Goal: Transaction & Acquisition: Book appointment/travel/reservation

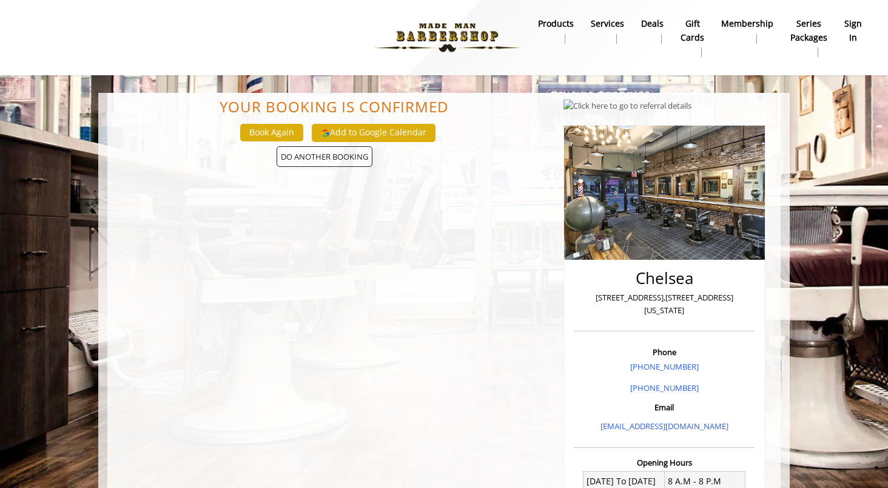
click at [591, 27] on b "Services" at bounding box center [607, 23] width 33 height 13
click at [592, 22] on b "Services" at bounding box center [607, 23] width 33 height 13
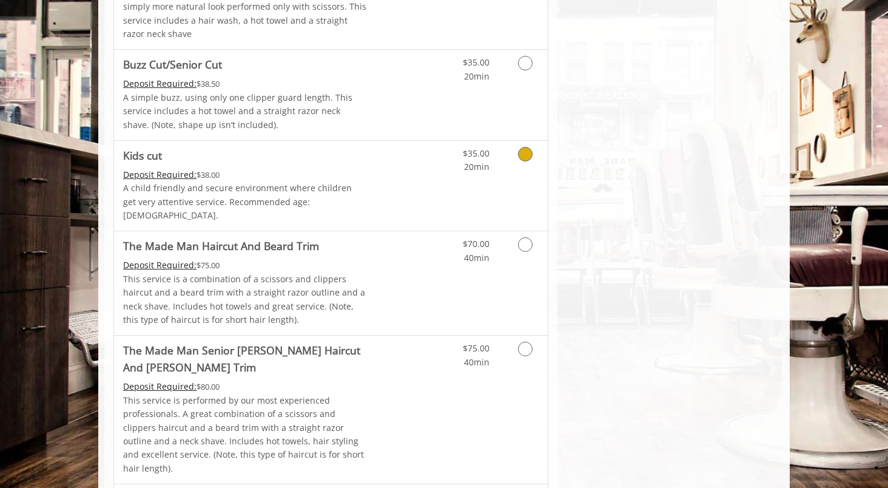
scroll to position [910, 0]
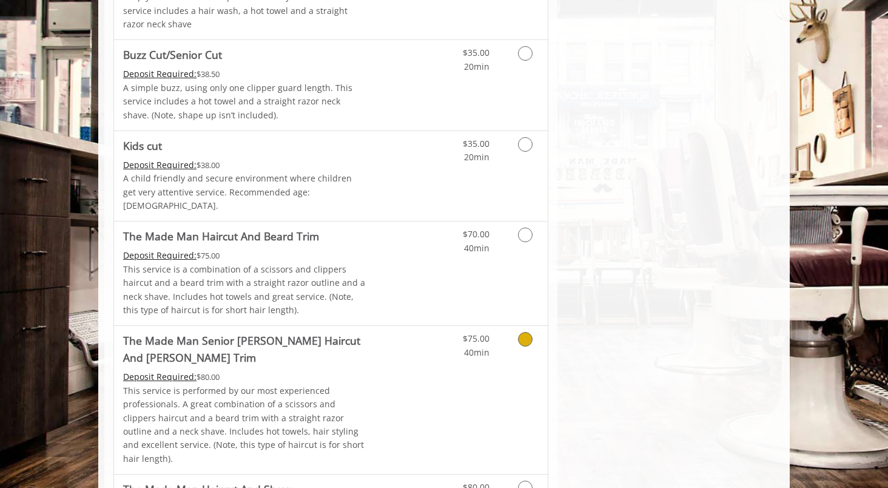
click at [529, 332] on icon "Grooming services" at bounding box center [525, 339] width 15 height 15
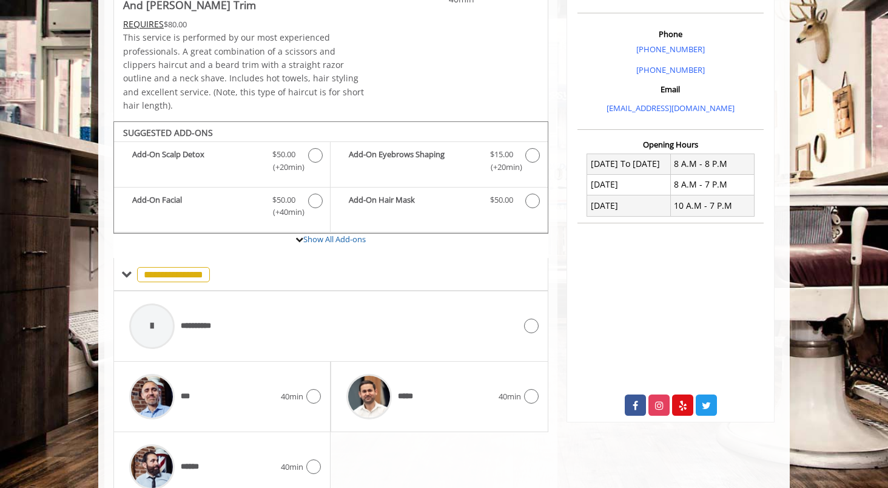
scroll to position [386, 0]
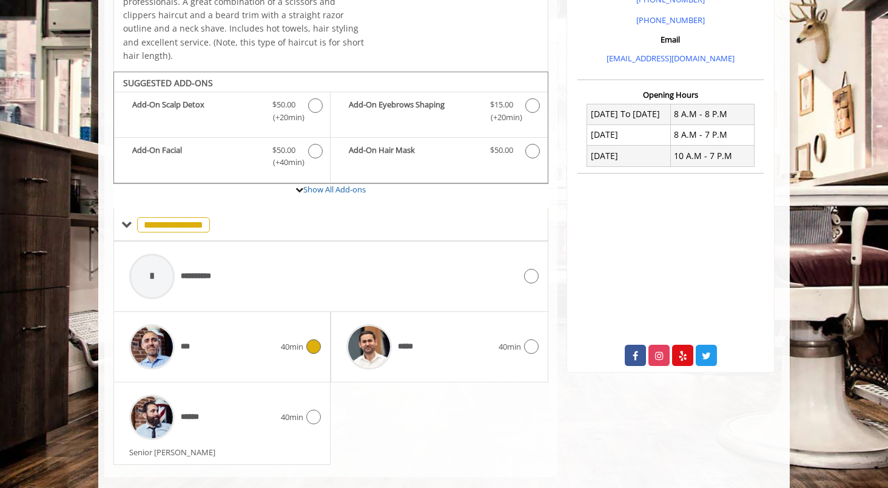
click at [306, 339] on icon at bounding box center [313, 346] width 15 height 15
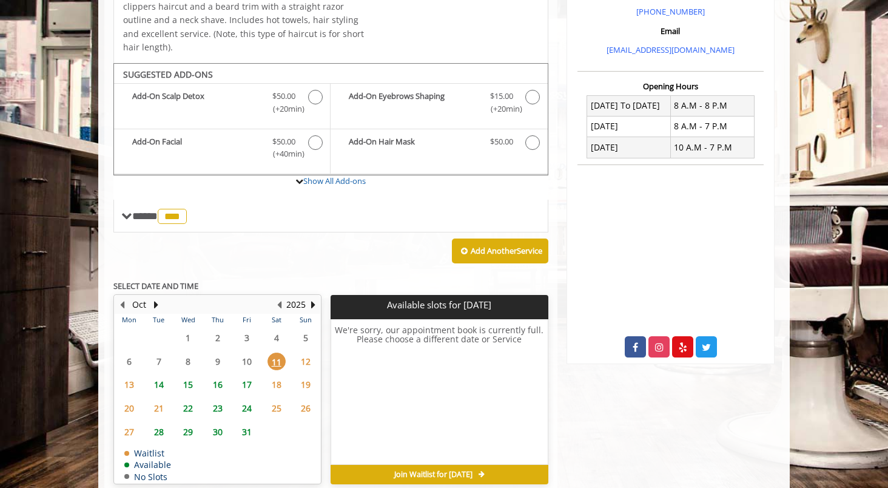
scroll to position [430, 0]
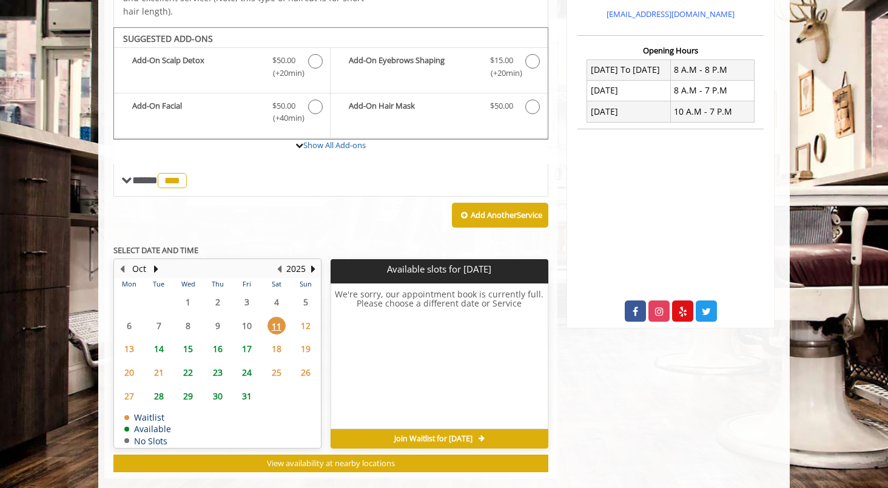
click at [277, 317] on span "11" at bounding box center [277, 326] width 18 height 18
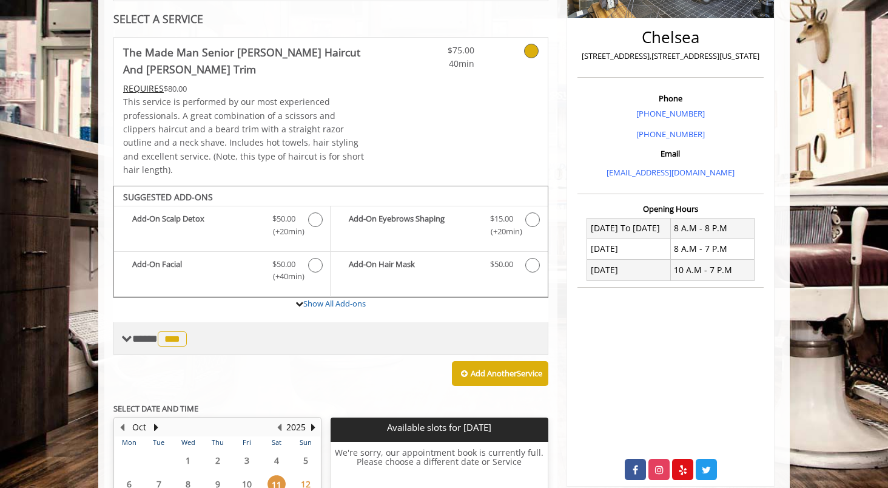
scroll to position [187, 0]
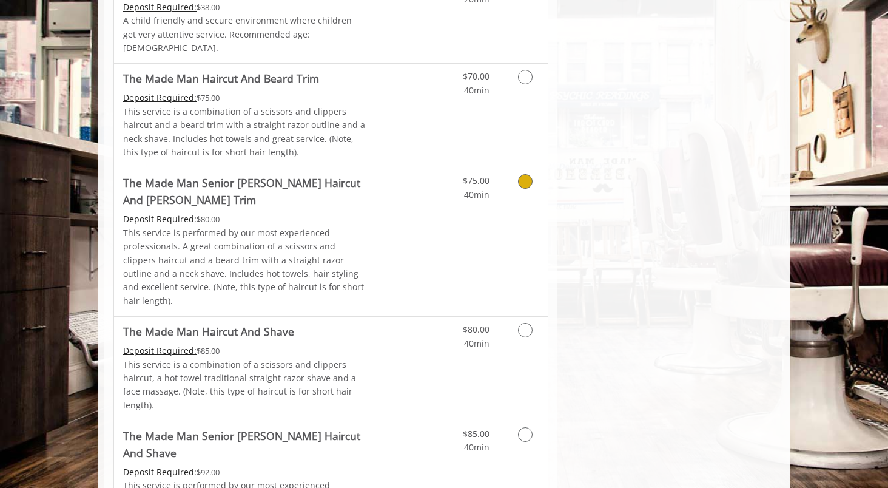
scroll to position [1070, 0]
click at [527, 172] on icon "Grooming services" at bounding box center [525, 179] width 15 height 15
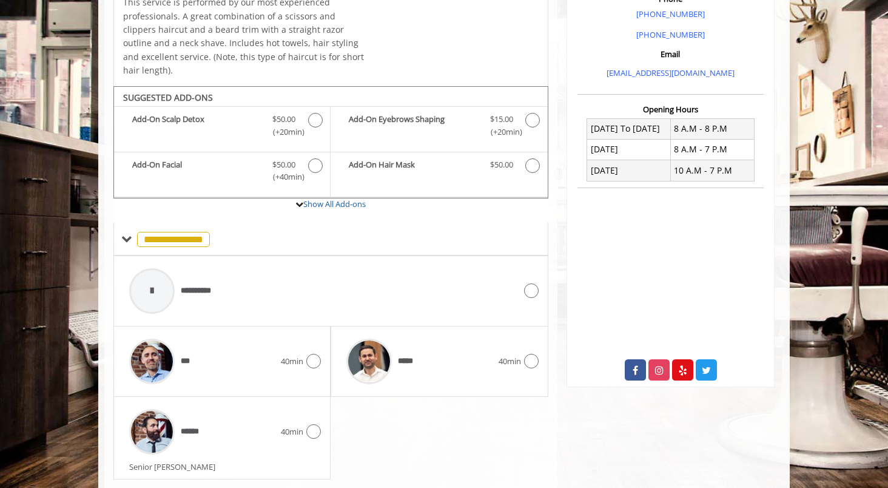
scroll to position [386, 0]
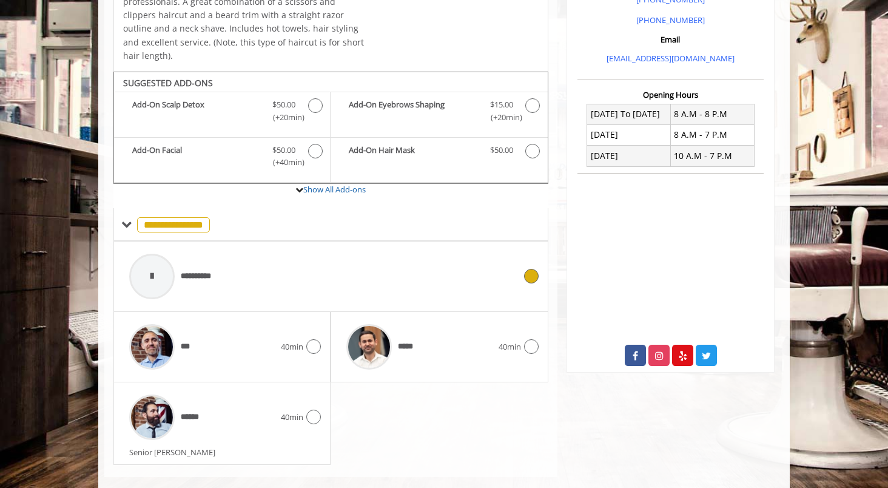
click at [238, 255] on div "**********" at bounding box center [322, 277] width 398 height 58
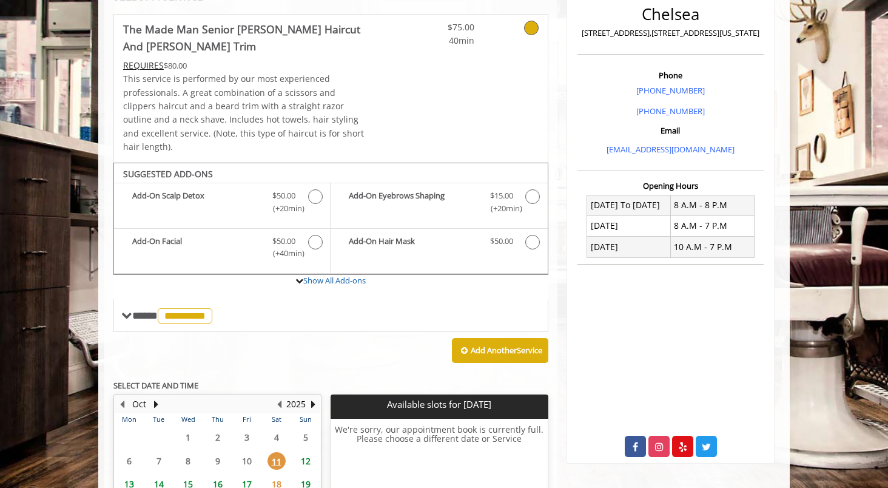
scroll to position [271, 0]
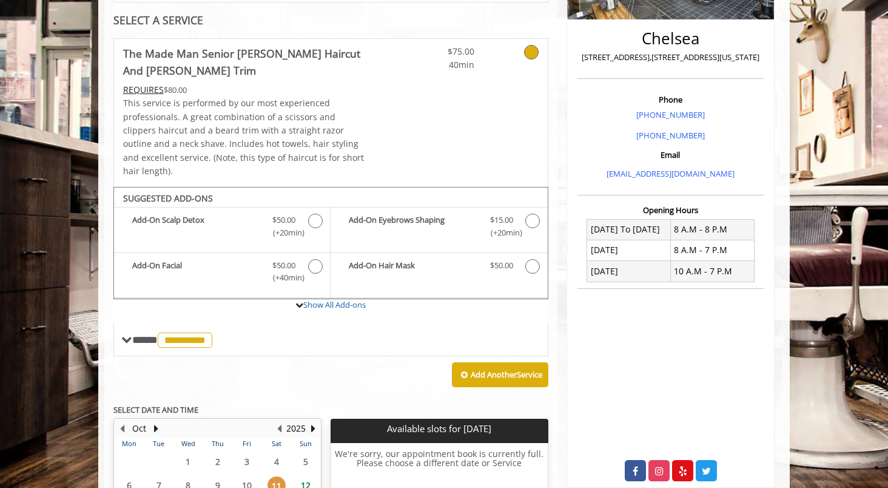
click at [527, 46] on icon at bounding box center [531, 52] width 15 height 15
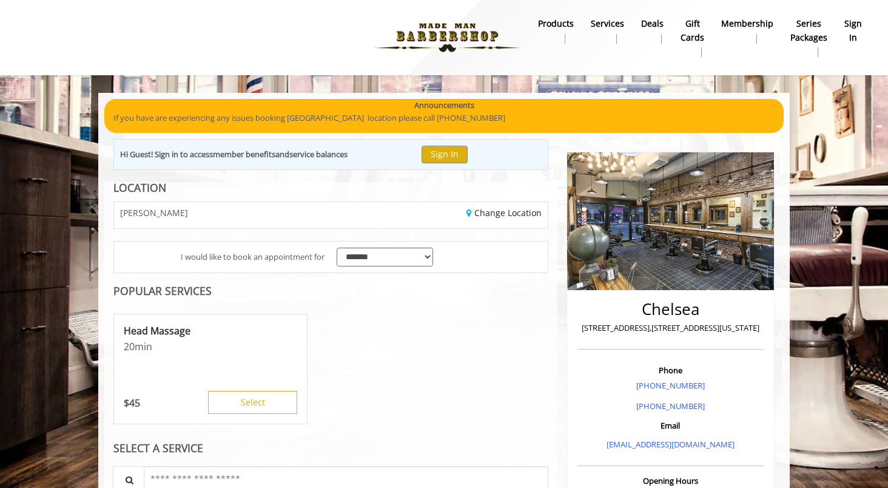
scroll to position [0, 0]
click at [591, 19] on b "Services" at bounding box center [607, 23] width 33 height 13
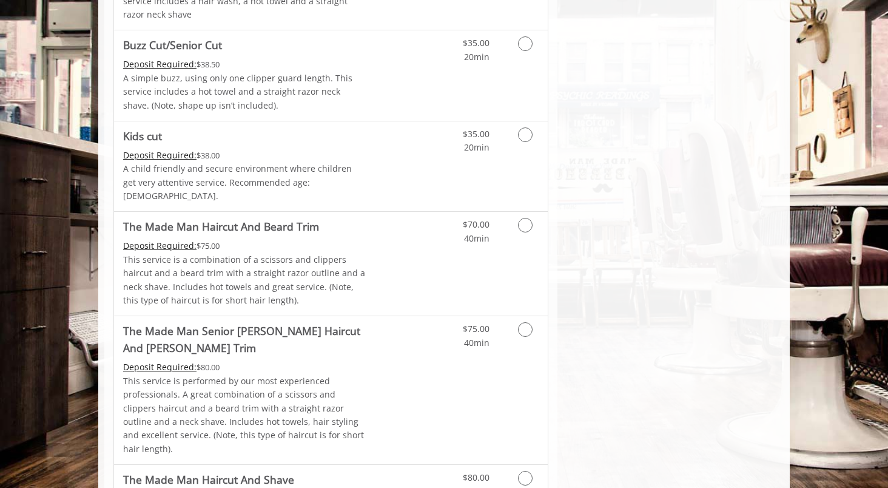
scroll to position [933, 0]
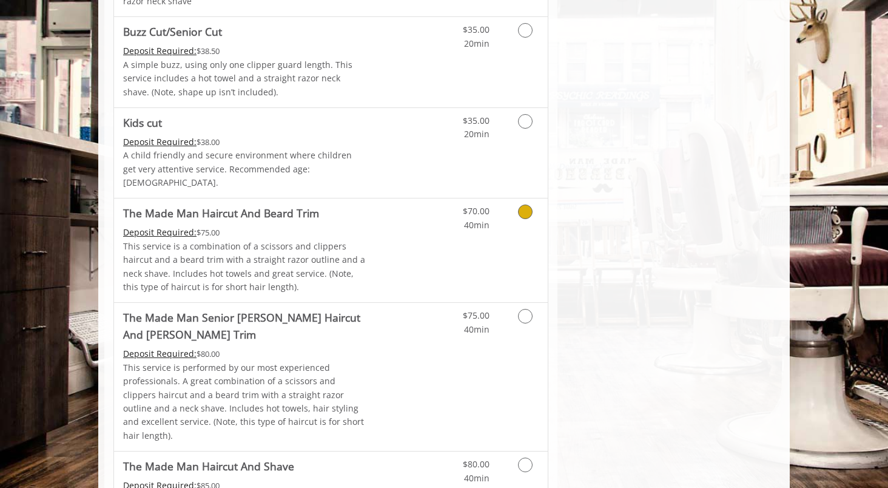
click at [530, 204] on icon "Grooming services" at bounding box center [525, 211] width 15 height 15
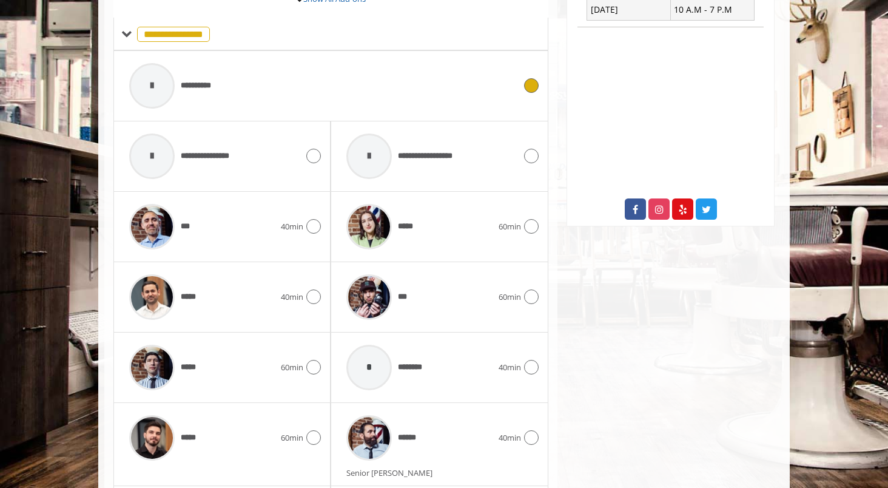
scroll to position [533, 0]
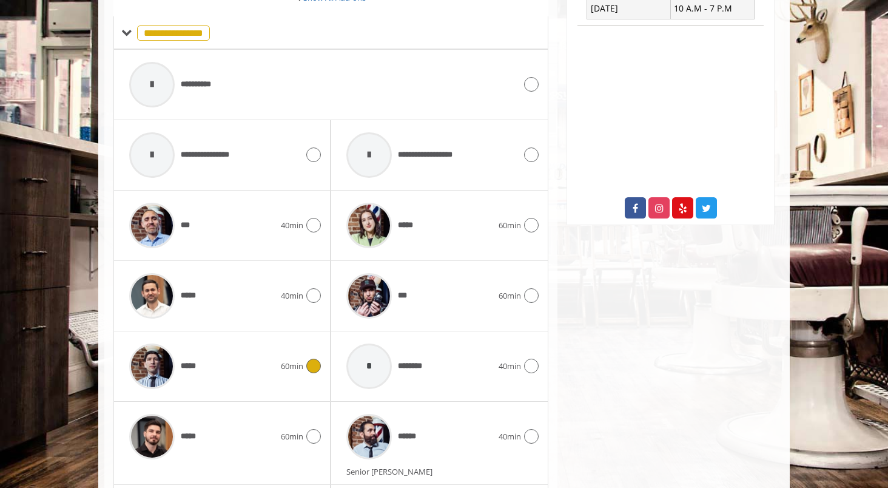
click at [307, 366] on div at bounding box center [312, 366] width 18 height 15
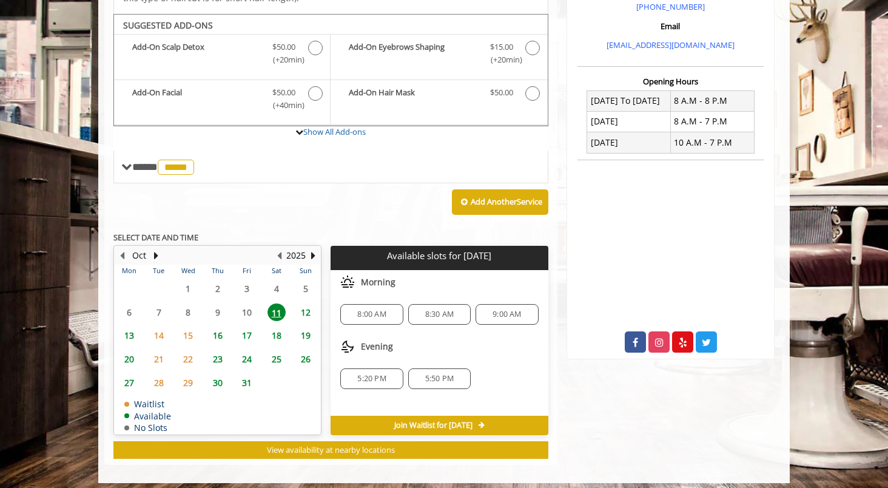
scroll to position [400, 0]
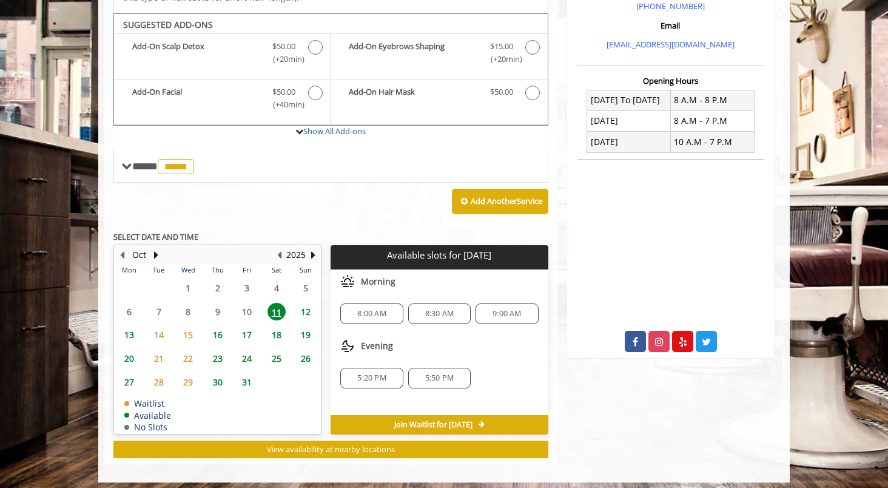
click at [378, 374] on span "5:20 PM" at bounding box center [371, 378] width 29 height 10
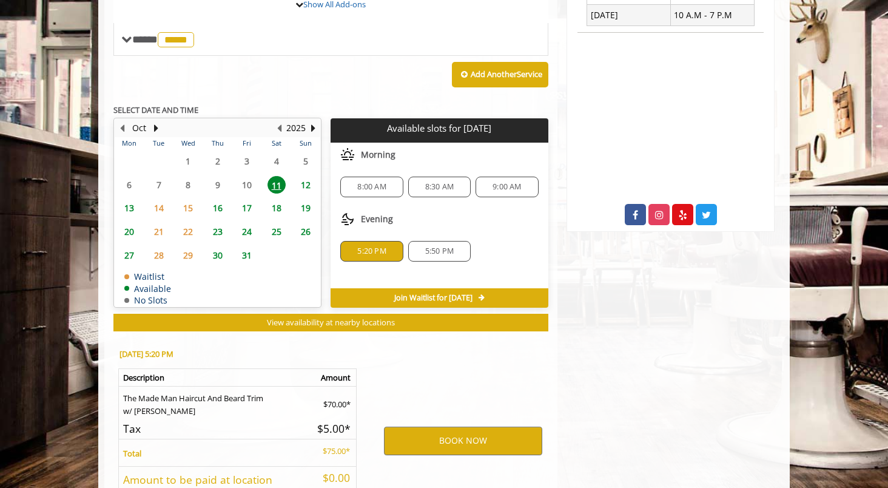
scroll to position [616, 0]
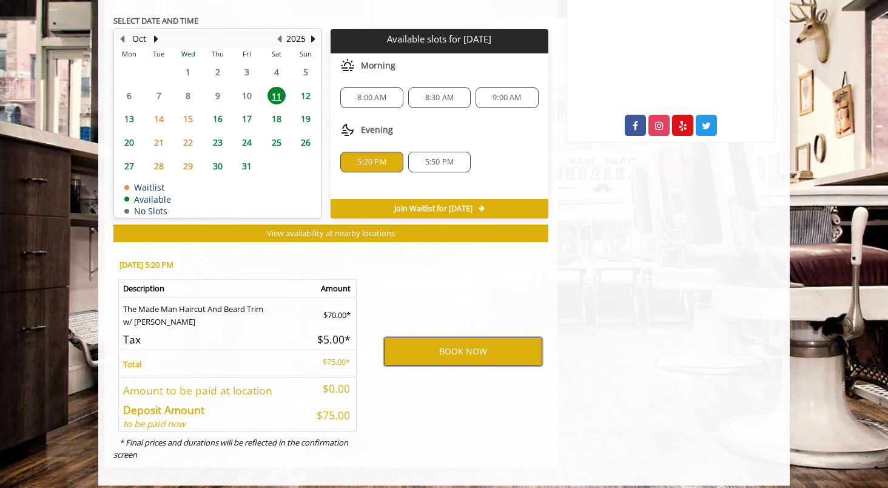
click at [425, 347] on button "BOOK NOW" at bounding box center [463, 351] width 158 height 28
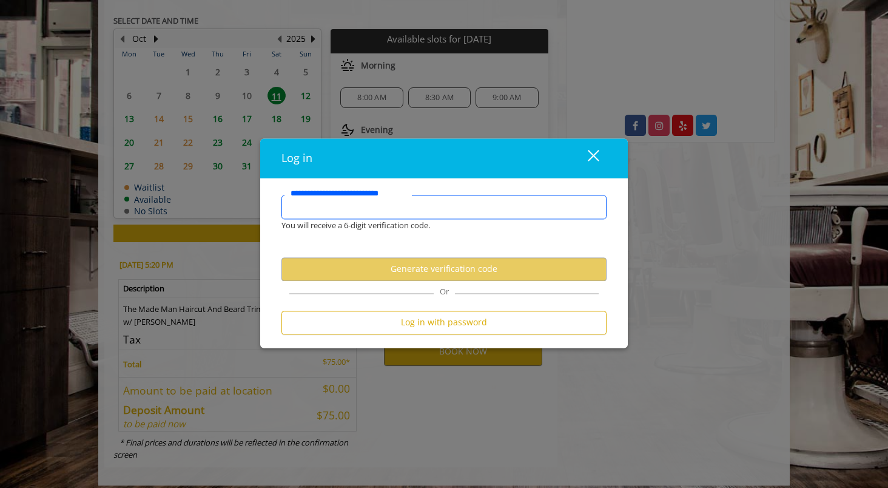
type input "*"
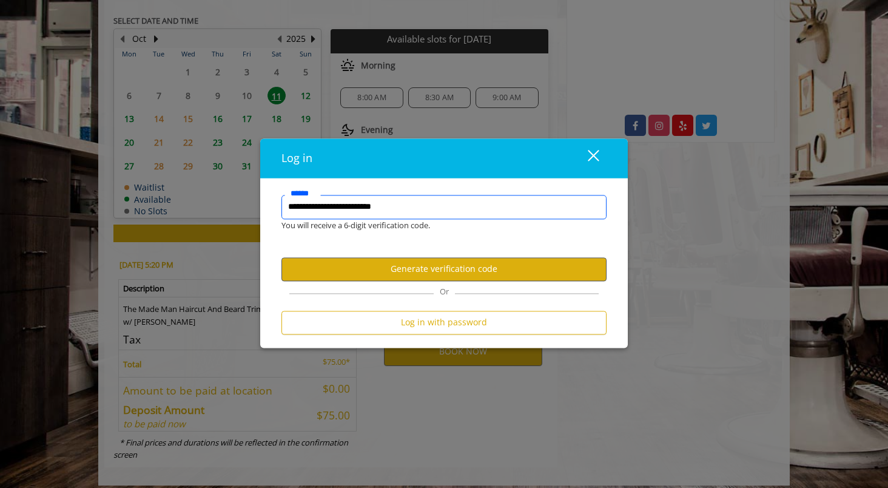
type input "**********"
click at [491, 274] on button "Generate verification code" at bounding box center [444, 269] width 325 height 24
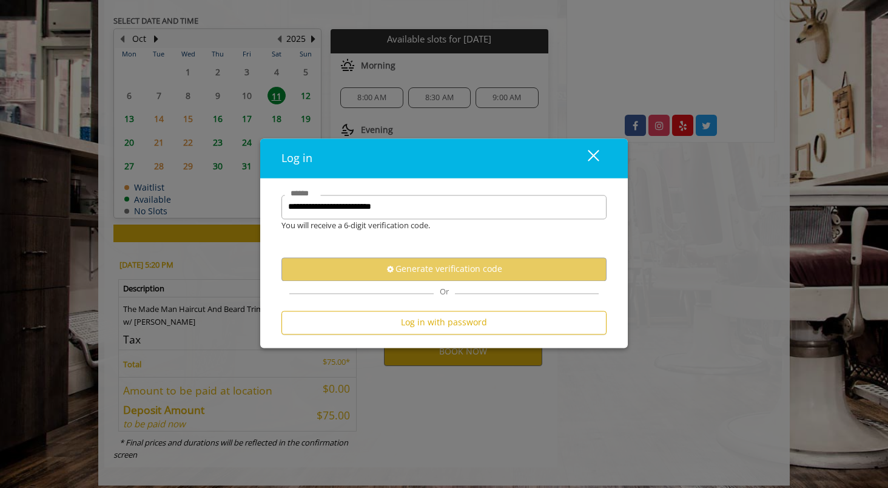
scroll to position [0, 0]
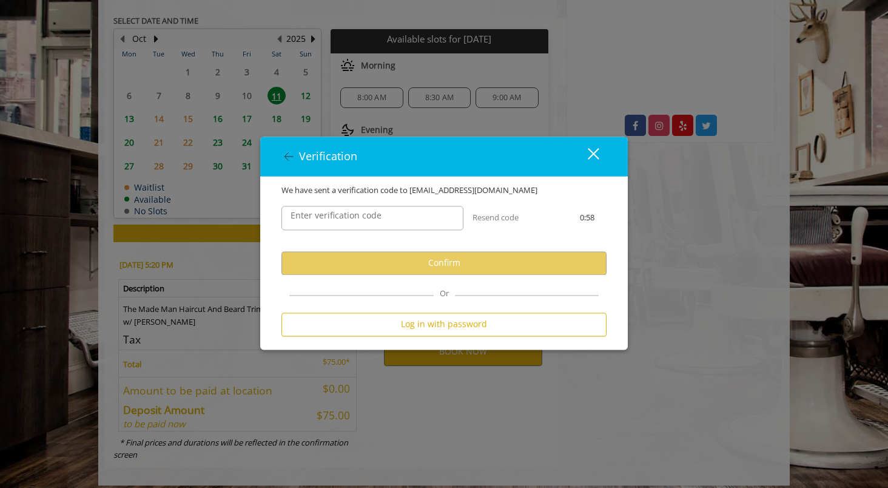
click at [383, 217] on label "Enter verification code" at bounding box center [336, 215] width 103 height 13
click at [383, 217] on input "Enter verification code" at bounding box center [373, 218] width 182 height 24
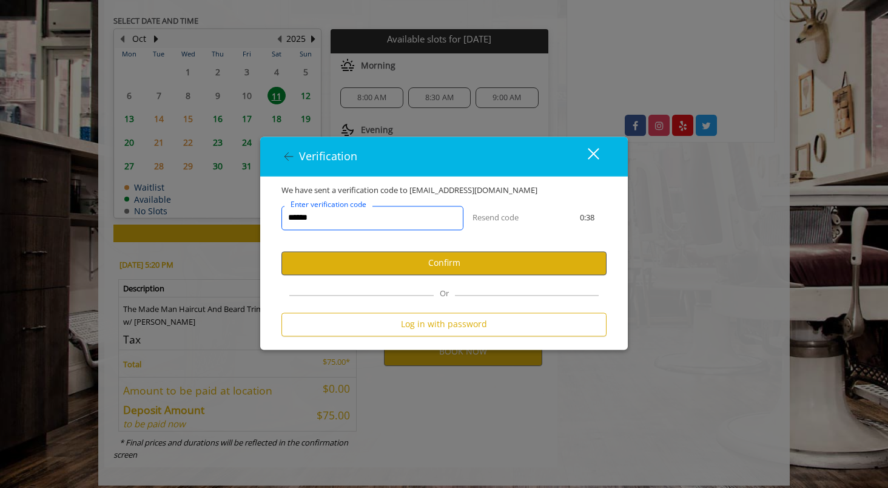
type input "******"
click at [519, 266] on button "Confirm" at bounding box center [444, 263] width 325 height 24
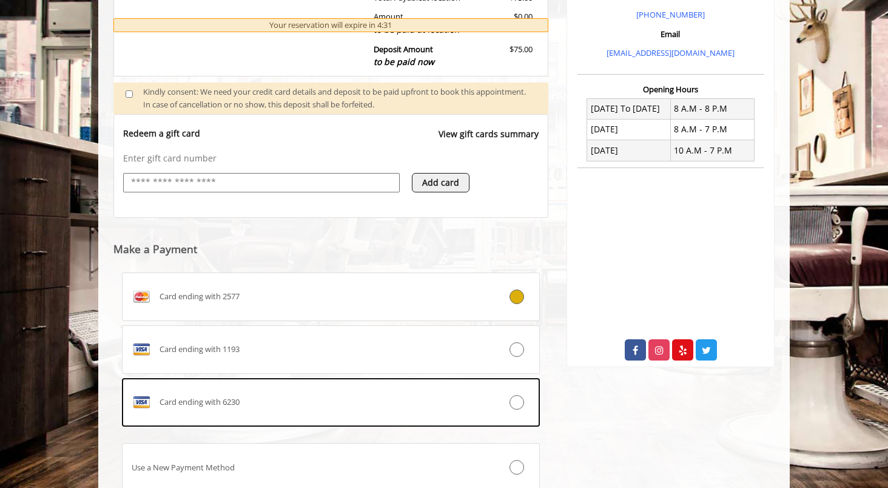
scroll to position [397, 0]
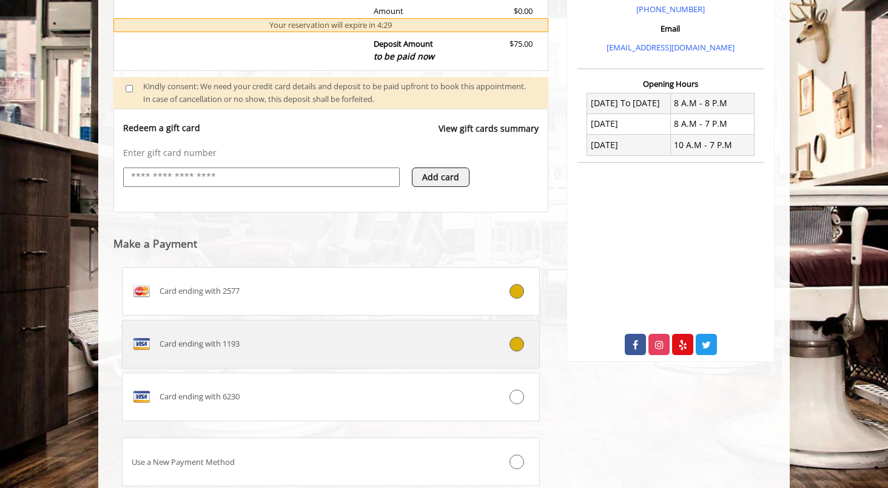
click at [285, 344] on div "Card ending with 1193" at bounding box center [296, 343] width 347 height 19
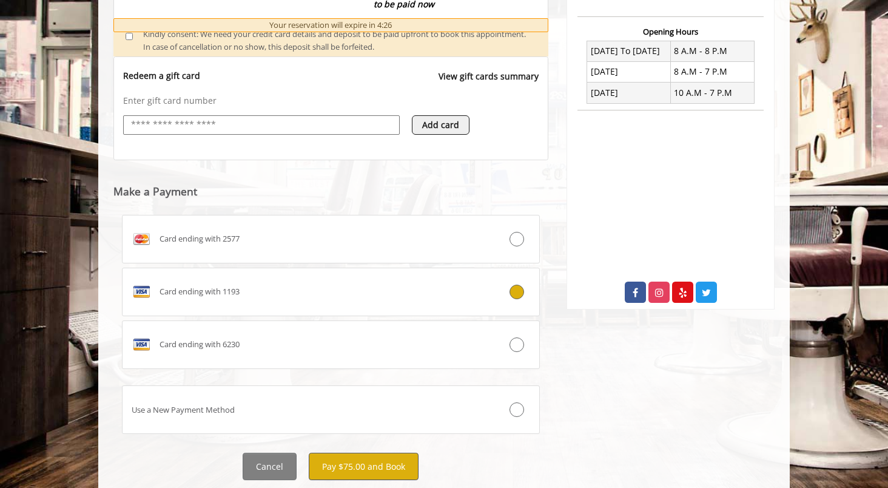
click at [383, 453] on button "Pay $75.00 and Book" at bounding box center [364, 466] width 110 height 27
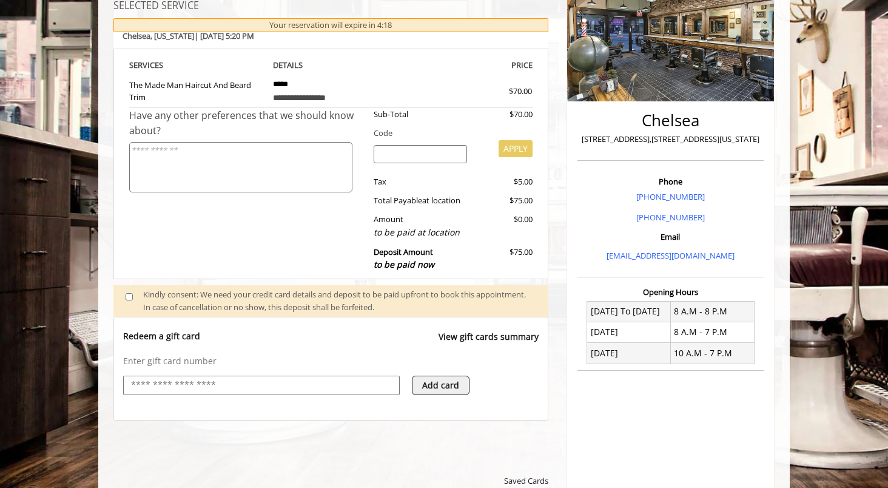
scroll to position [191, 0]
